Goal: Task Accomplishment & Management: Manage account settings

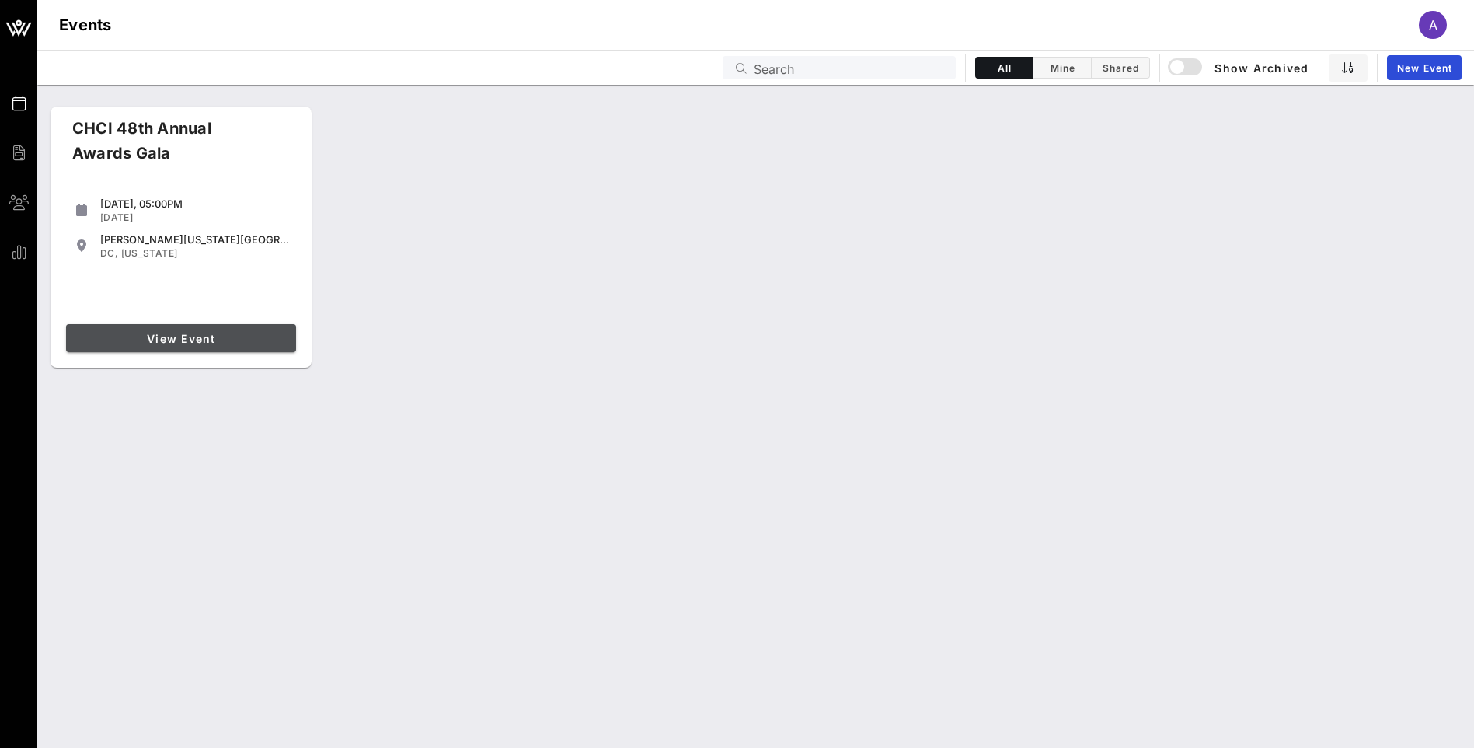
click at [218, 332] on span "View Event" at bounding box center [181, 338] width 218 height 13
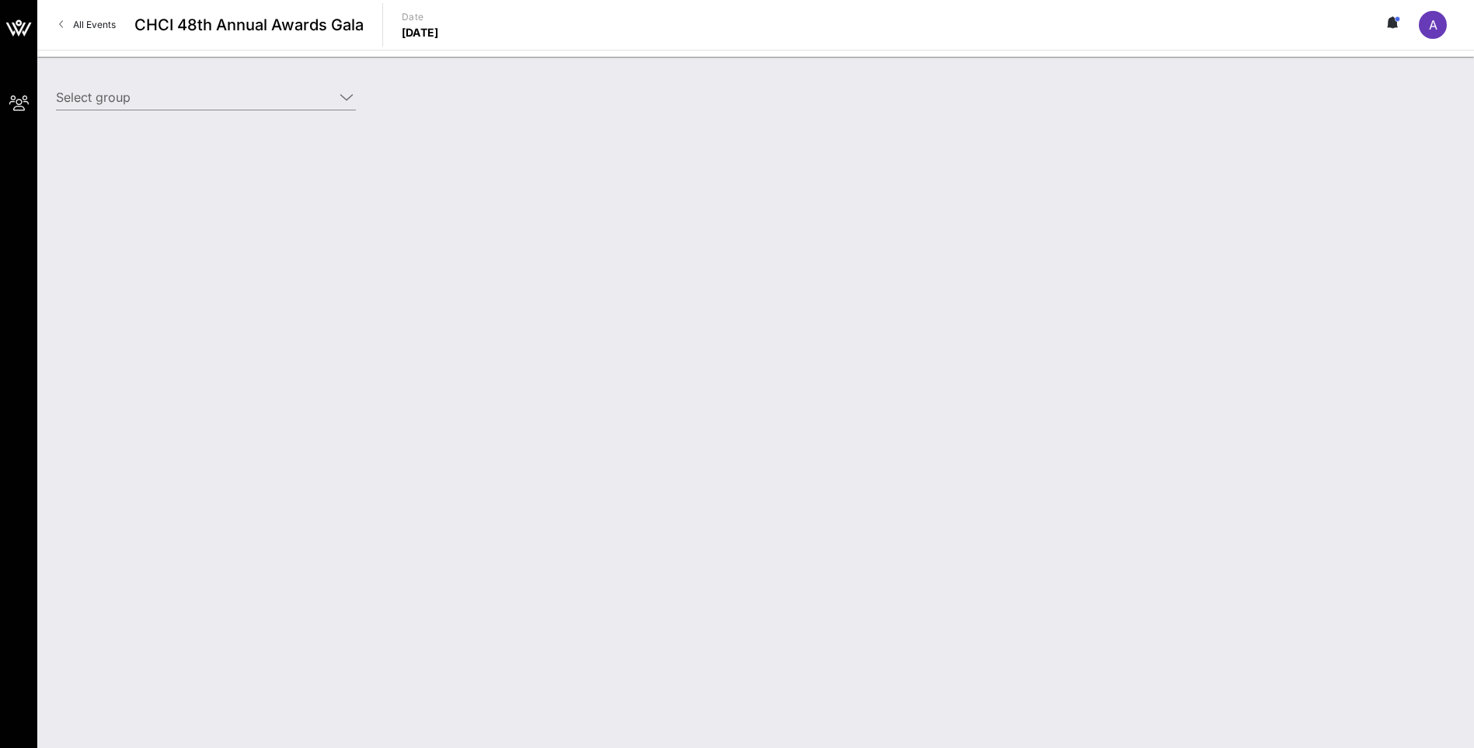
type input "Altria Client Services (Altria) [[PERSON_NAME], [PERSON_NAME][EMAIL_ADDRESS][PE…"
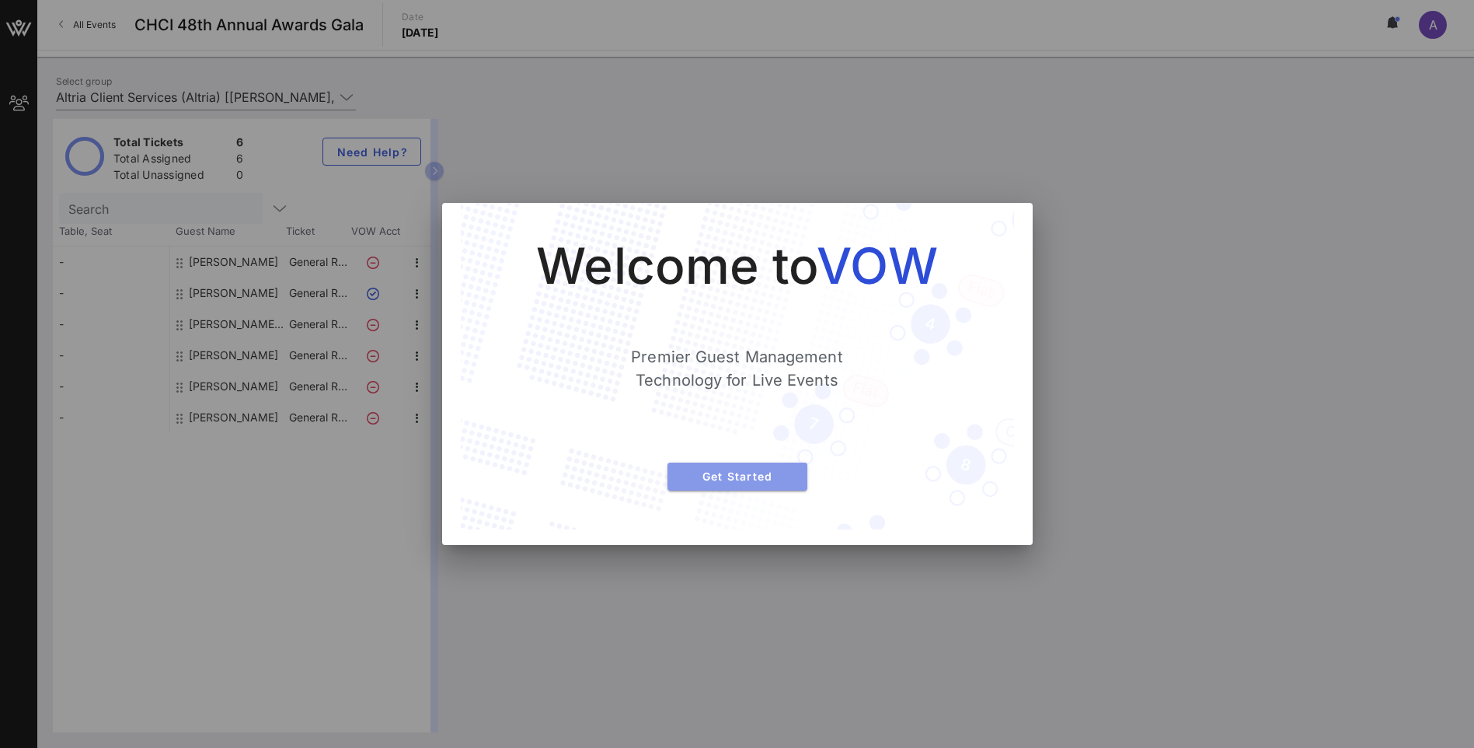
click at [775, 474] on span "Get Started" at bounding box center [737, 475] width 115 height 13
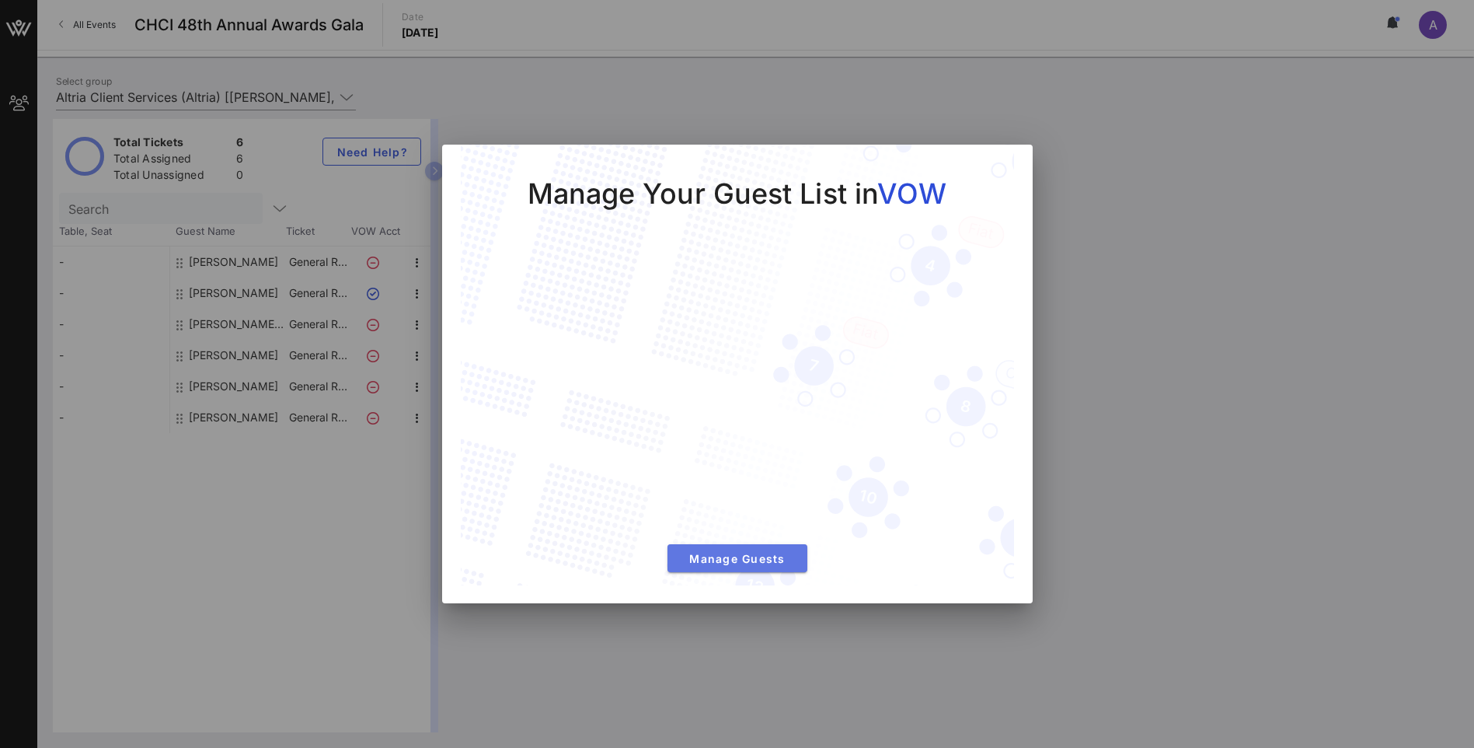
click at [749, 560] on span "Manage Guests" at bounding box center [737, 558] width 115 height 13
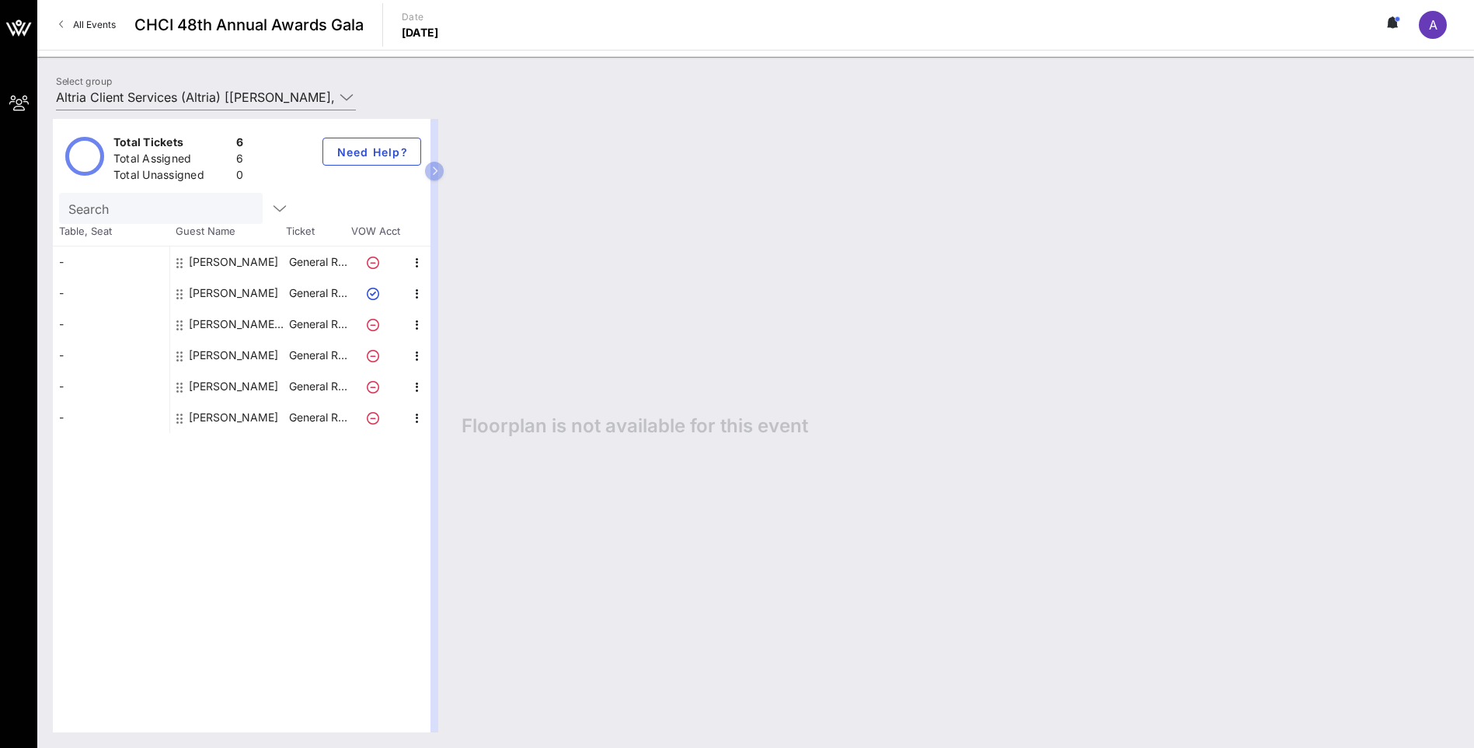
click at [350, 104] on div "Total Tickets 6 Total Assigned 6 Total Unassigned 0 Need Help? Search Table, Se…" at bounding box center [755, 425] width 1437 height 644
click at [348, 101] on icon at bounding box center [347, 97] width 14 height 19
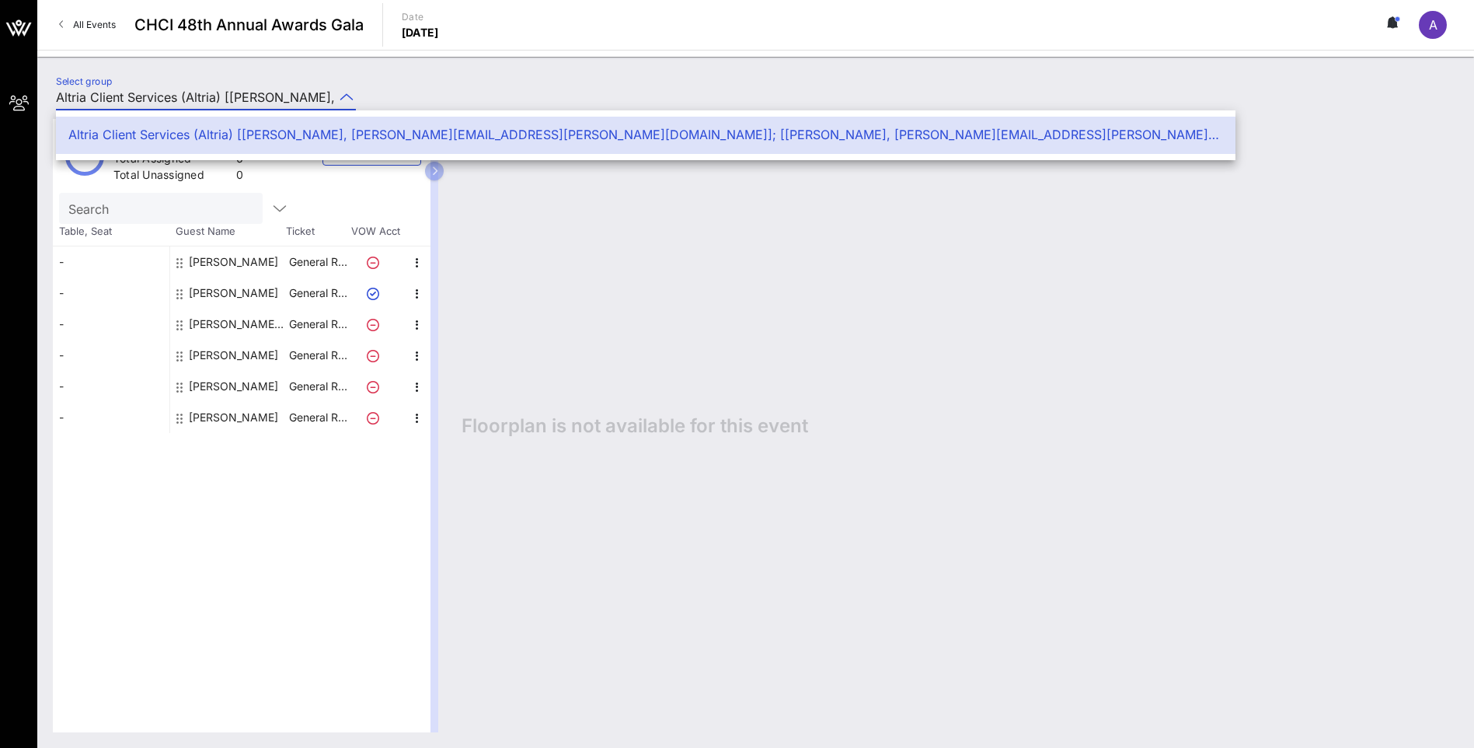
scroll to position [0, 506]
click at [348, 101] on icon at bounding box center [347, 97] width 14 height 19
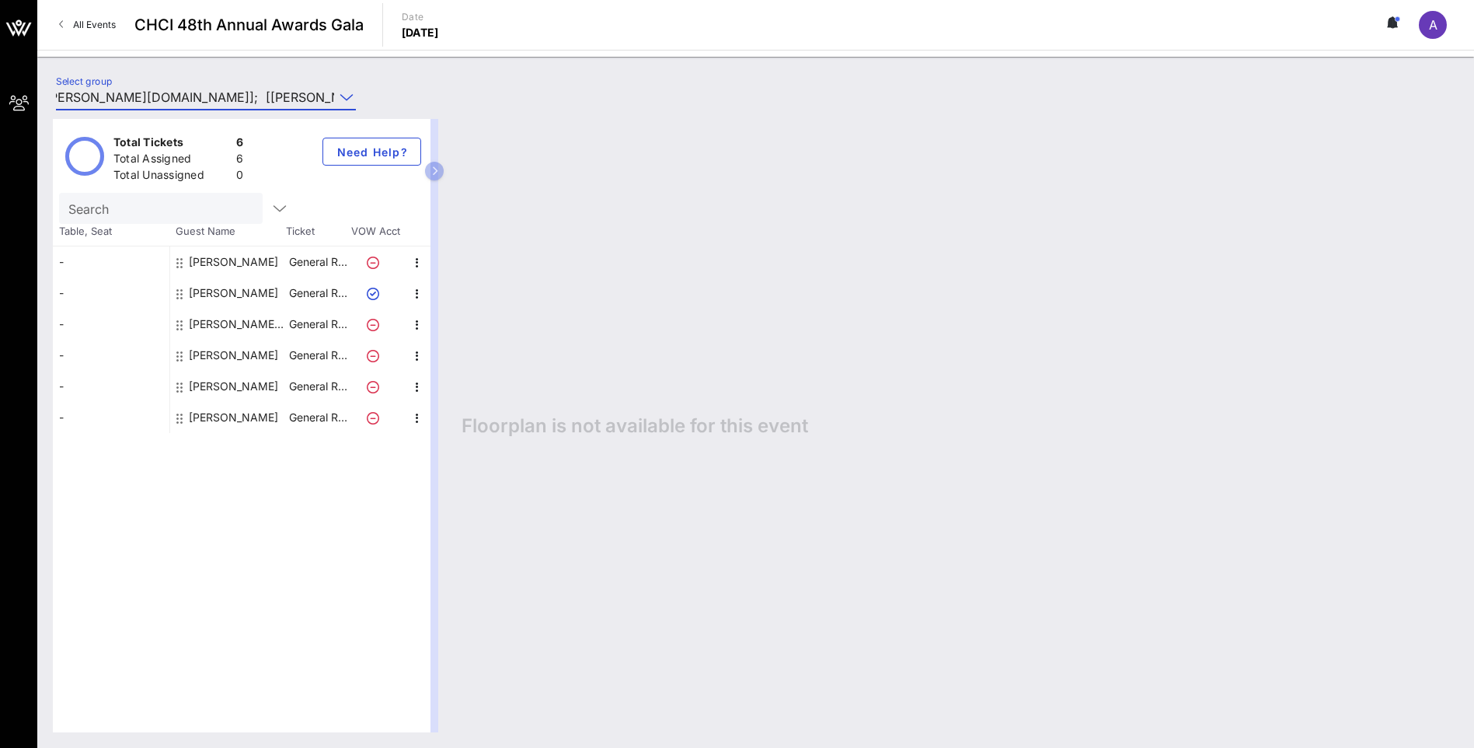
scroll to position [0, 0]
click at [270, 204] on icon "button" at bounding box center [279, 208] width 19 height 19
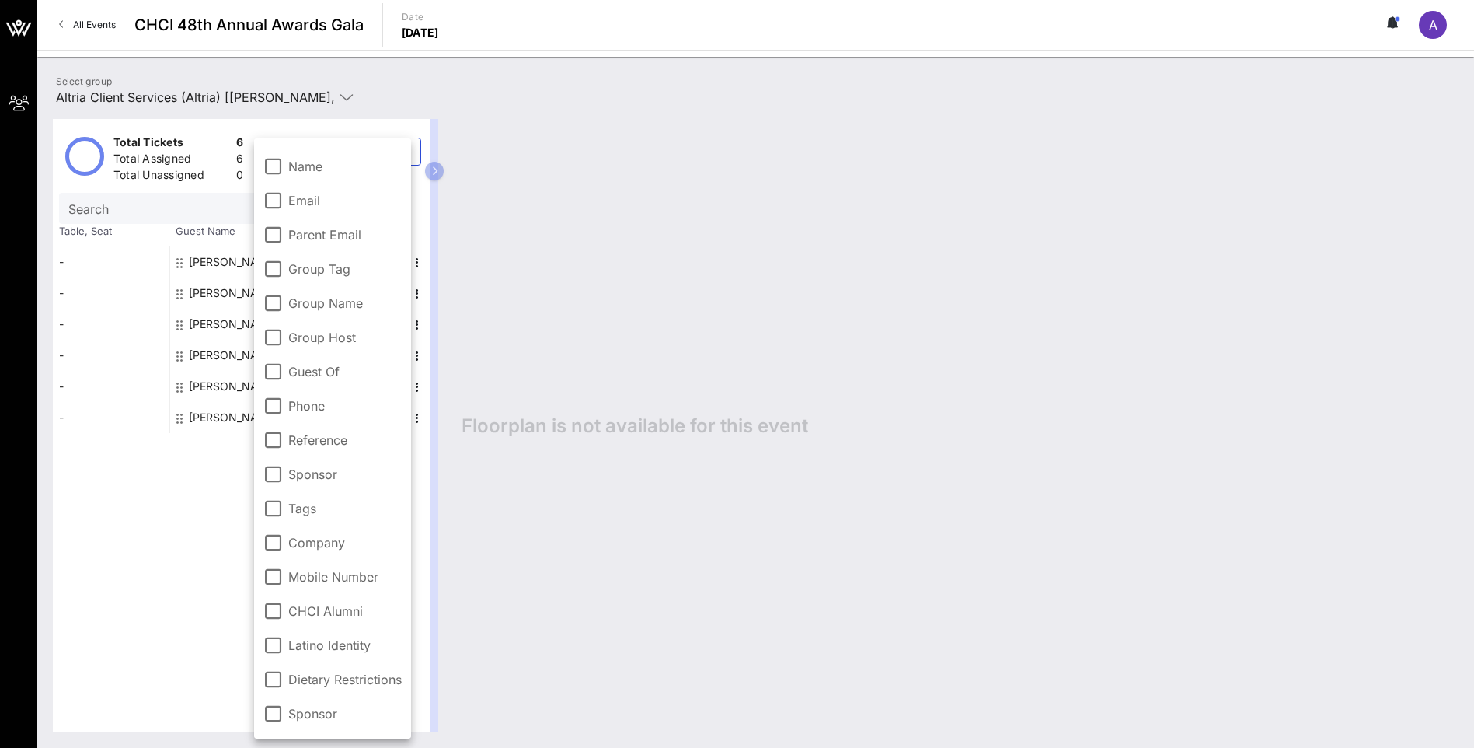
click at [131, 341] on div "-" at bounding box center [111, 355] width 117 height 31
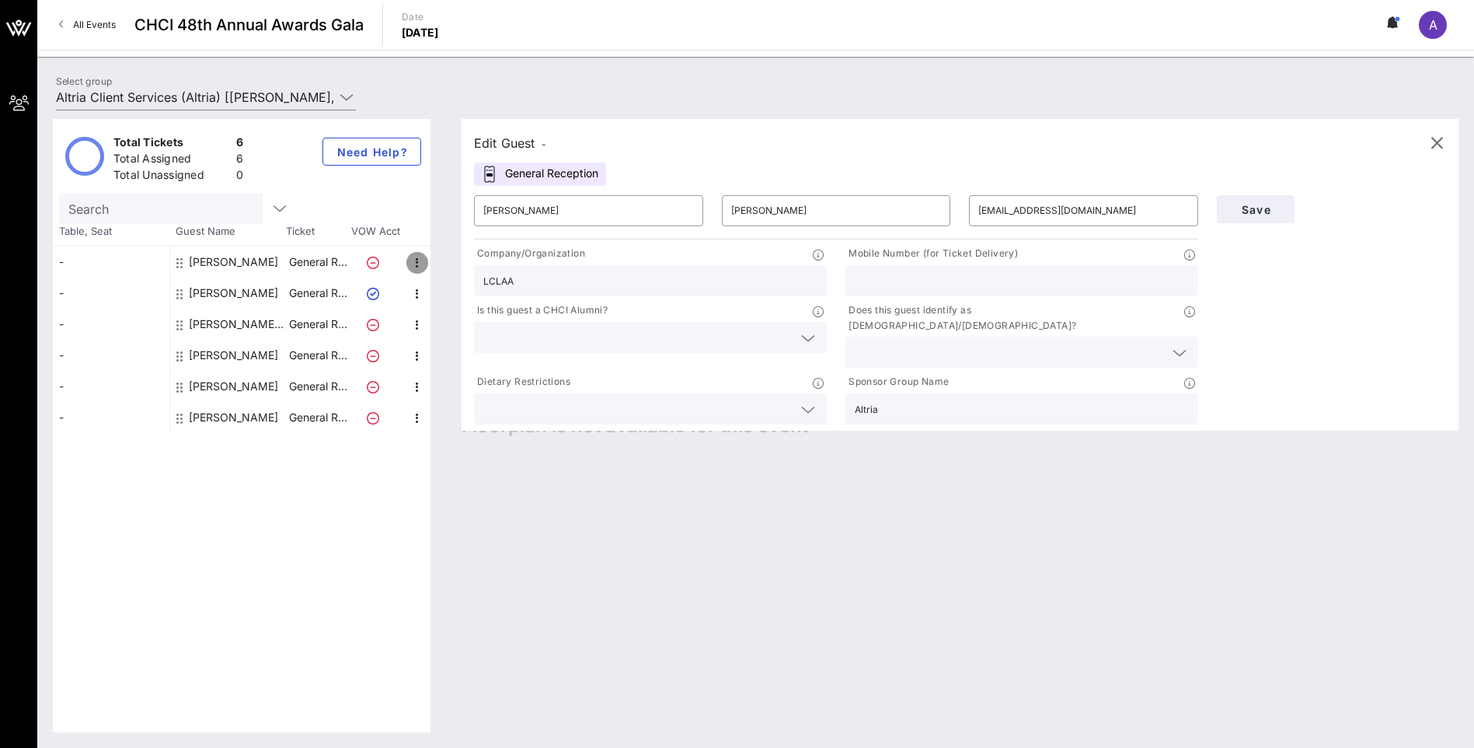
click at [417, 258] on icon "button" at bounding box center [417, 262] width 19 height 19
click at [1432, 141] on icon "button" at bounding box center [1437, 143] width 19 height 19
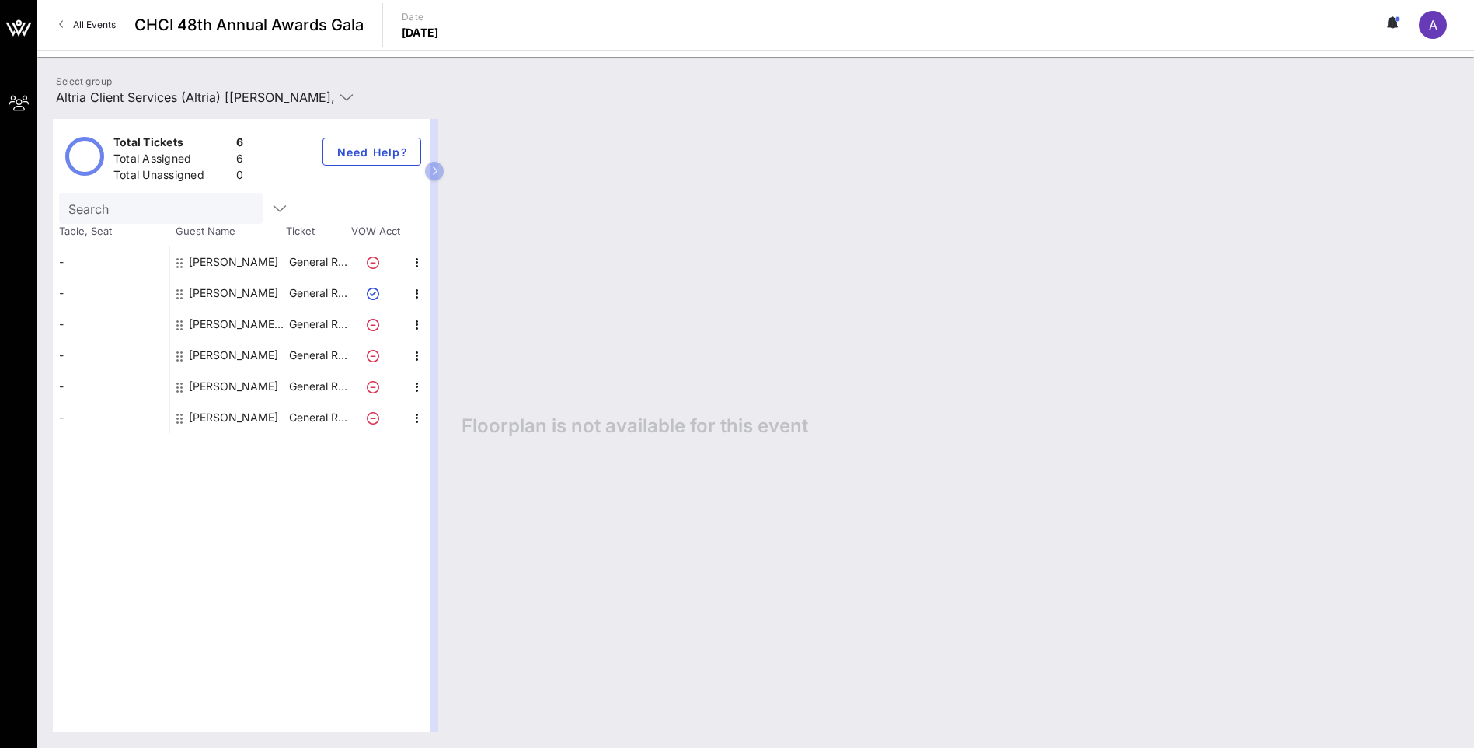
click at [63, 264] on div "-" at bounding box center [111, 261] width 117 height 31
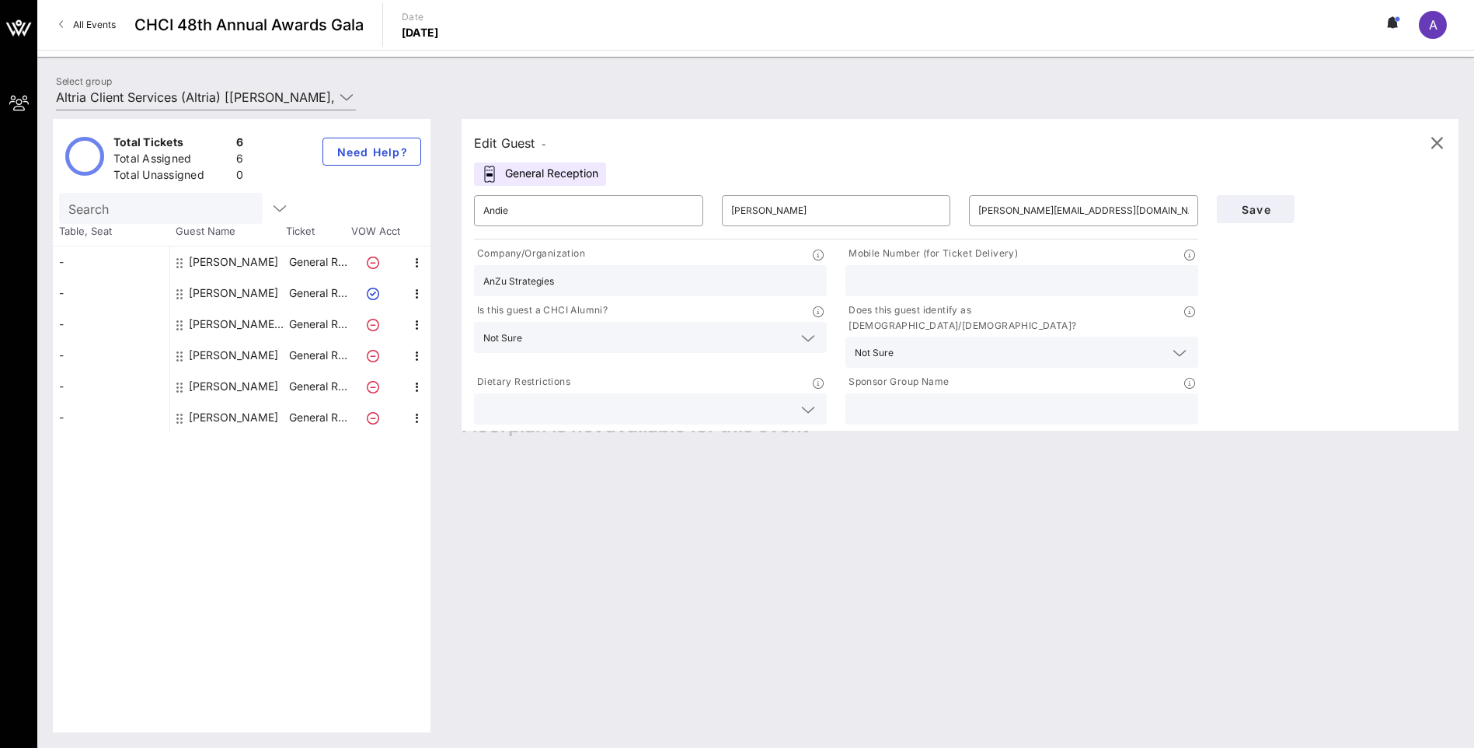
click at [63, 264] on div "-" at bounding box center [111, 261] width 117 height 31
click at [1436, 138] on icon "button" at bounding box center [1437, 143] width 19 height 19
